Goal: Task Accomplishment & Management: Manage account settings

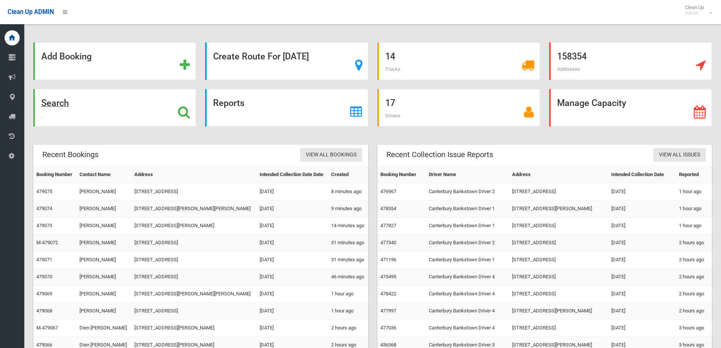
click at [185, 109] on icon at bounding box center [184, 112] width 12 height 13
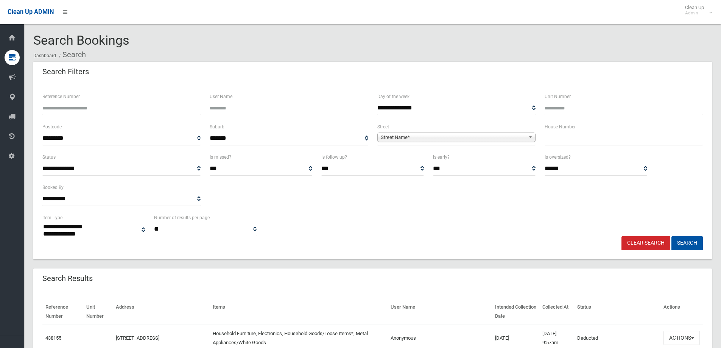
select select
click at [570, 142] on input "text" at bounding box center [624, 138] width 158 height 14
type input "**"
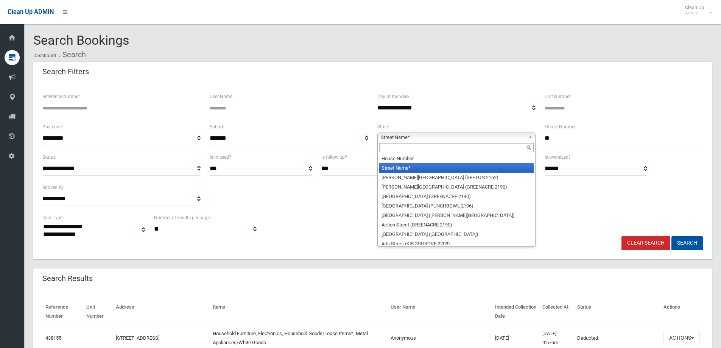
click at [531, 135] on b at bounding box center [531, 137] width 7 height 9
click at [488, 151] on input "text" at bounding box center [456, 147] width 154 height 9
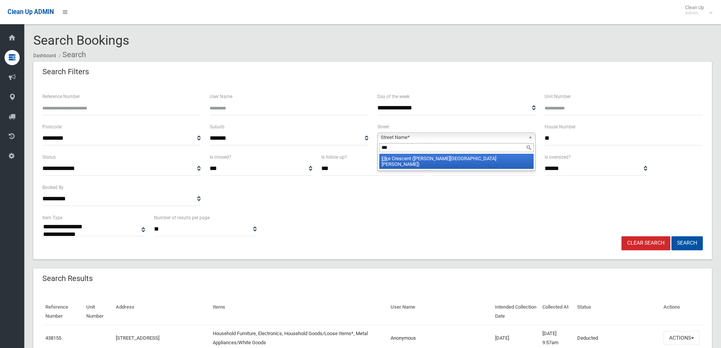
type input "***"
click at [446, 161] on li "Elk e Crescent ([PERSON_NAME][GEOGRAPHIC_DATA][PERSON_NAME])" at bounding box center [456, 161] width 154 height 15
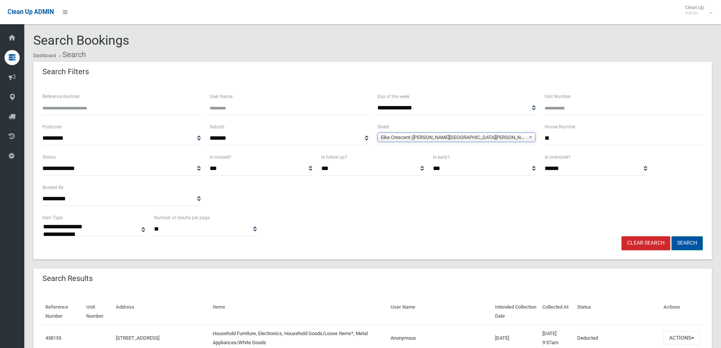
click at [686, 242] on button "Search" at bounding box center [686, 243] width 31 height 14
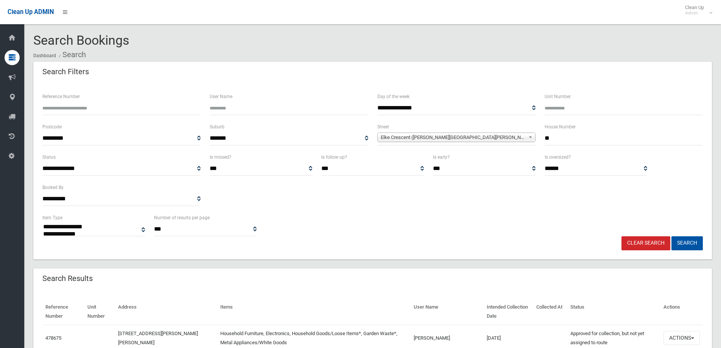
select select
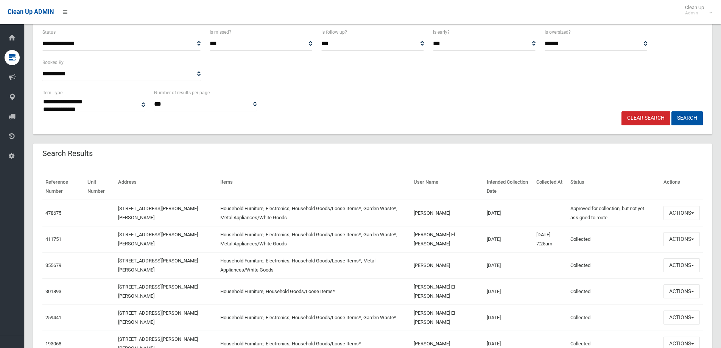
scroll to position [126, 0]
click at [693, 210] on button "Actions" at bounding box center [681, 211] width 36 height 14
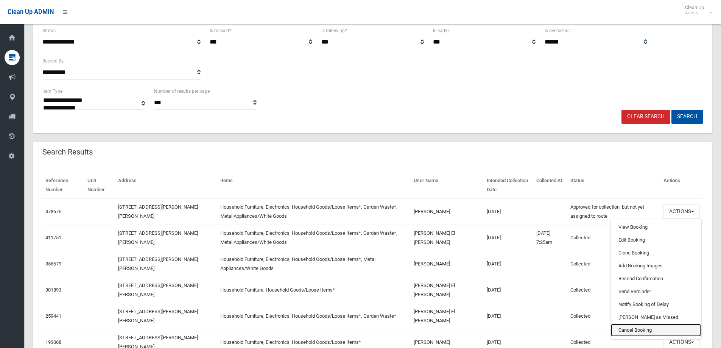
click at [648, 332] on link "Cancel Booking" at bounding box center [656, 330] width 90 height 13
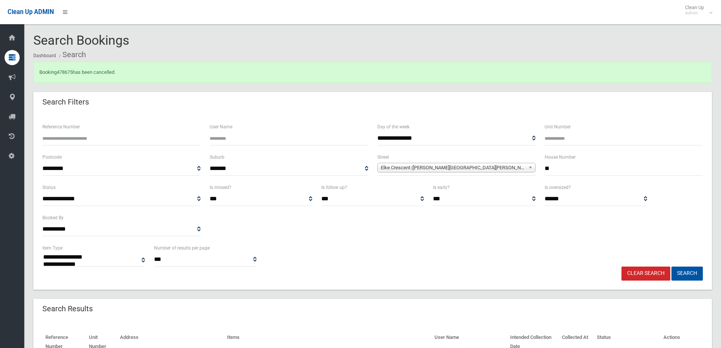
select select
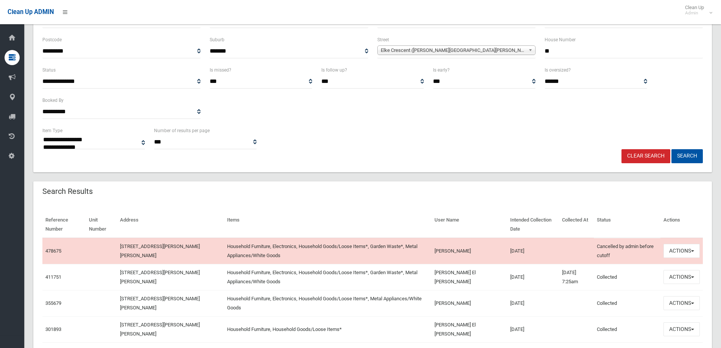
scroll to position [167, 0]
